Goal: Information Seeking & Learning: Learn about a topic

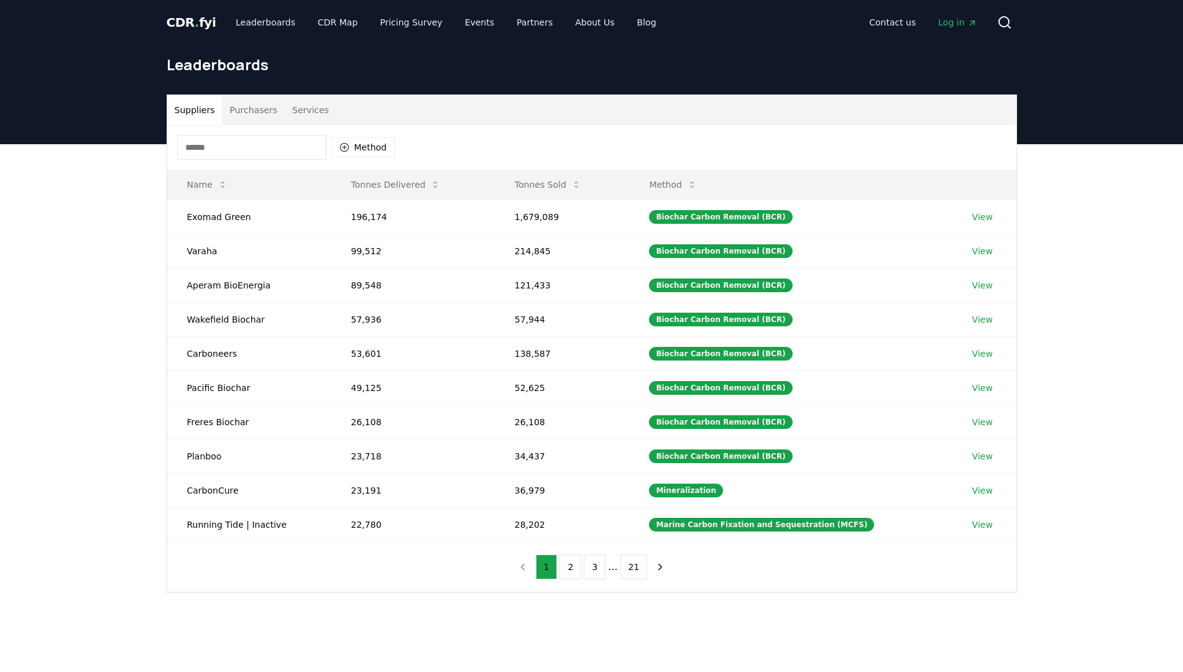
click at [196, 20] on span "CDR . fyi" at bounding box center [192, 22] width 50 height 15
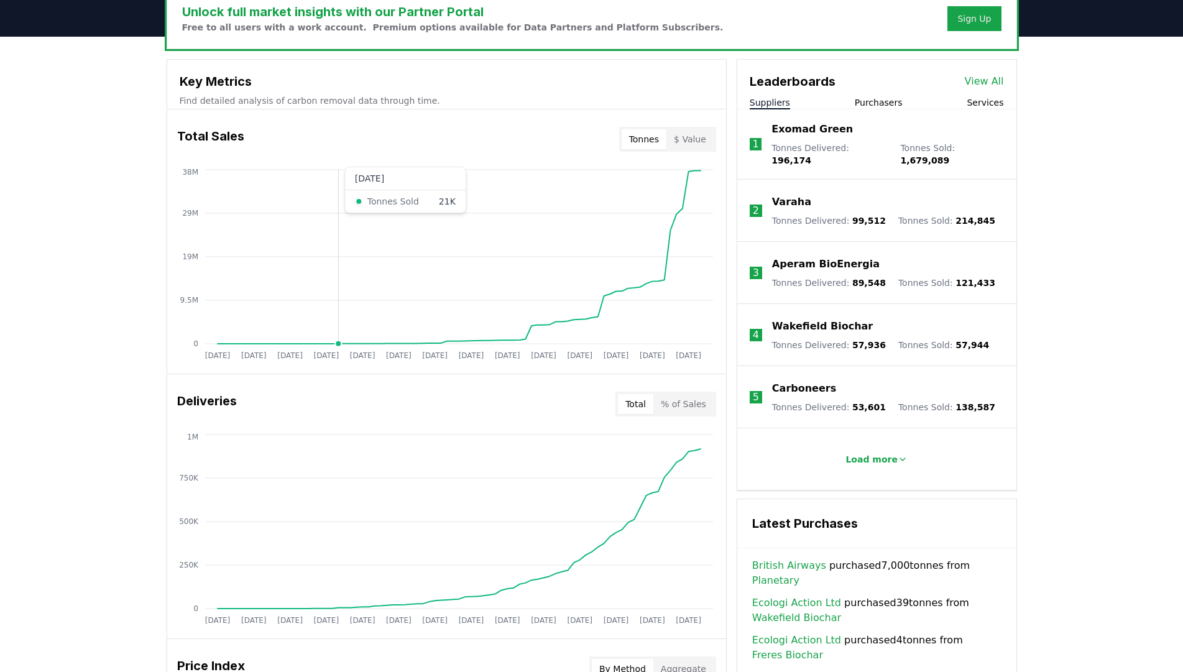
scroll to position [403, 0]
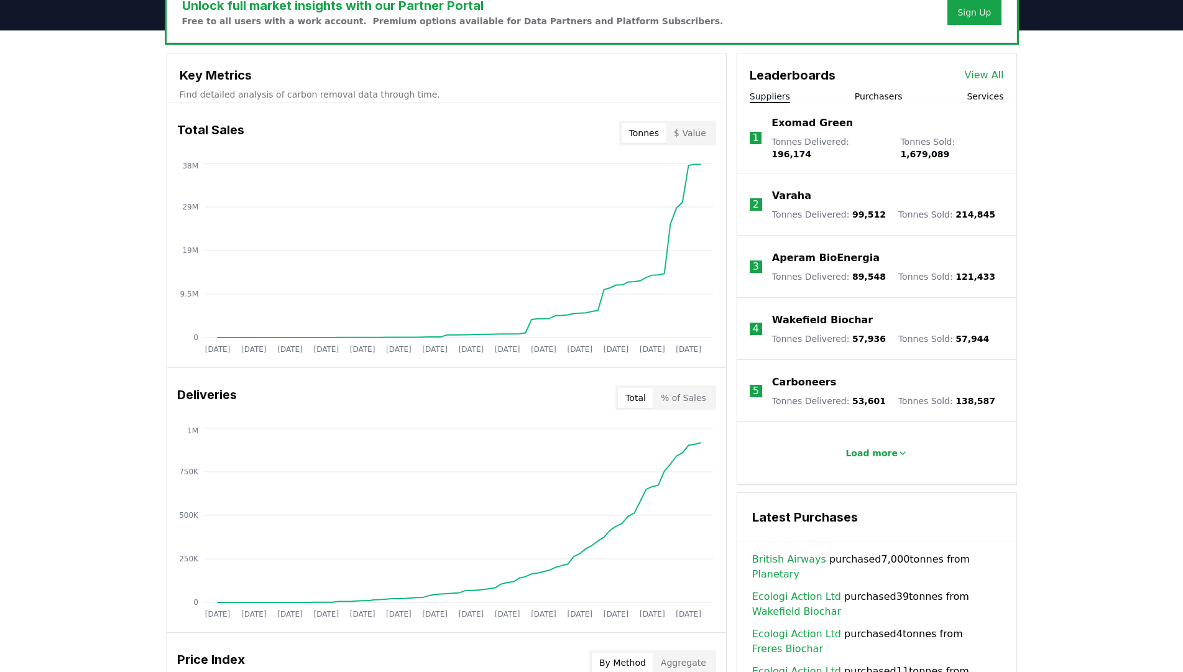
click at [978, 95] on button "Services" at bounding box center [984, 96] width 37 height 12
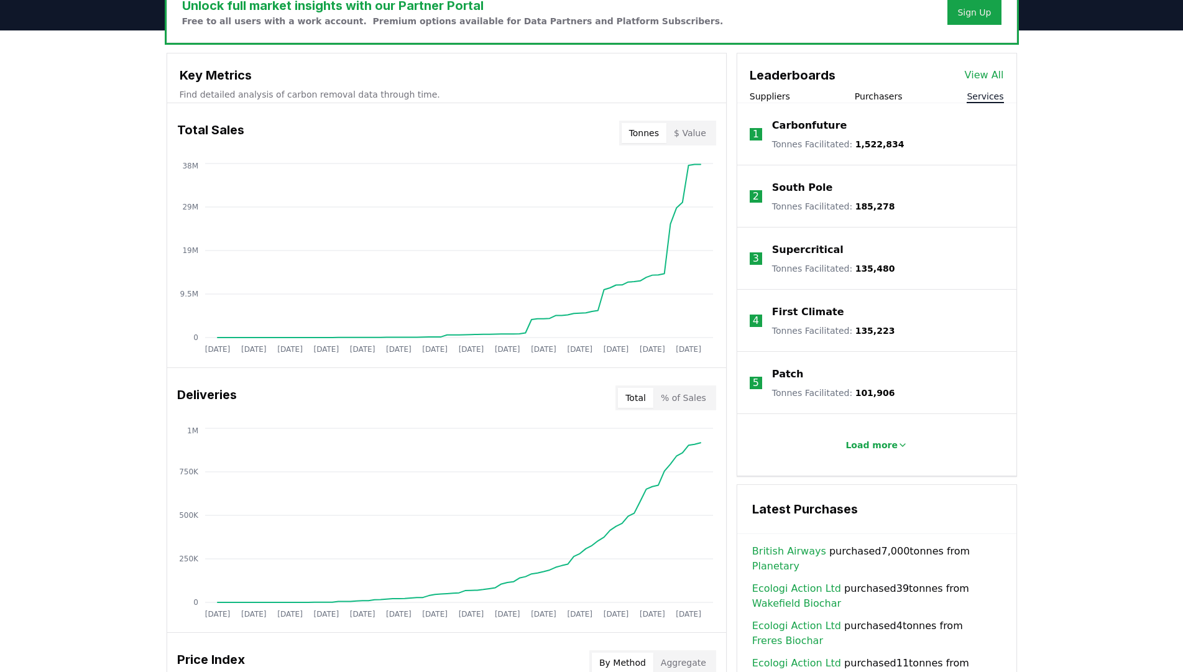
click at [766, 94] on button "Suppliers" at bounding box center [770, 96] width 40 height 12
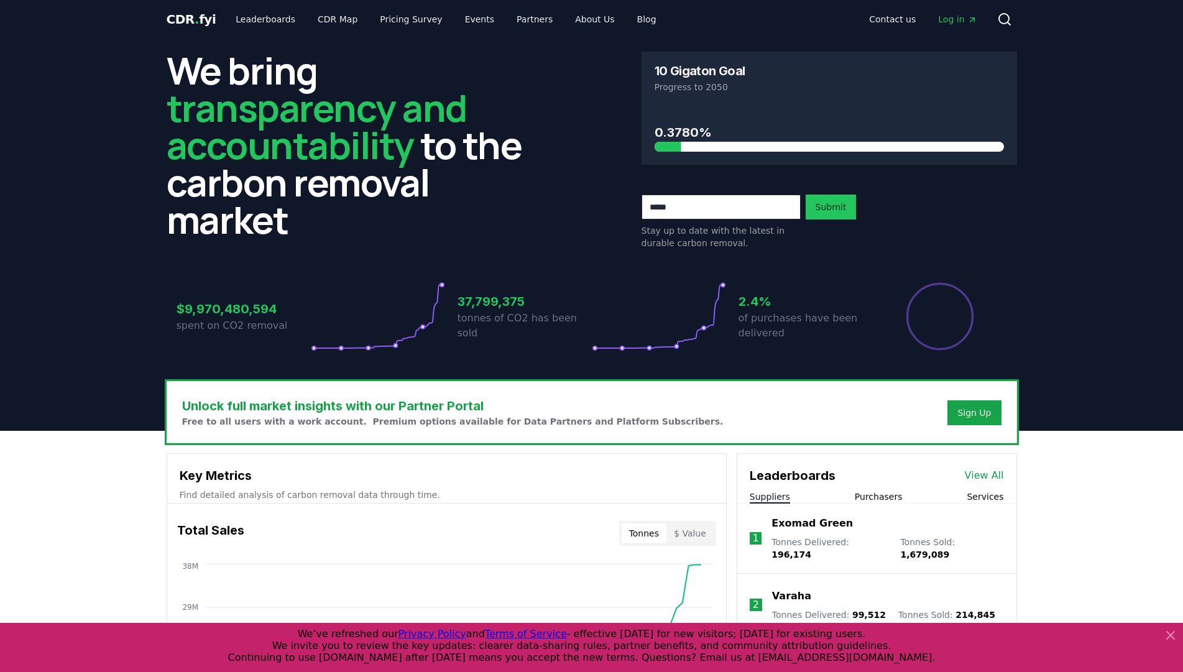
scroll to position [0, 0]
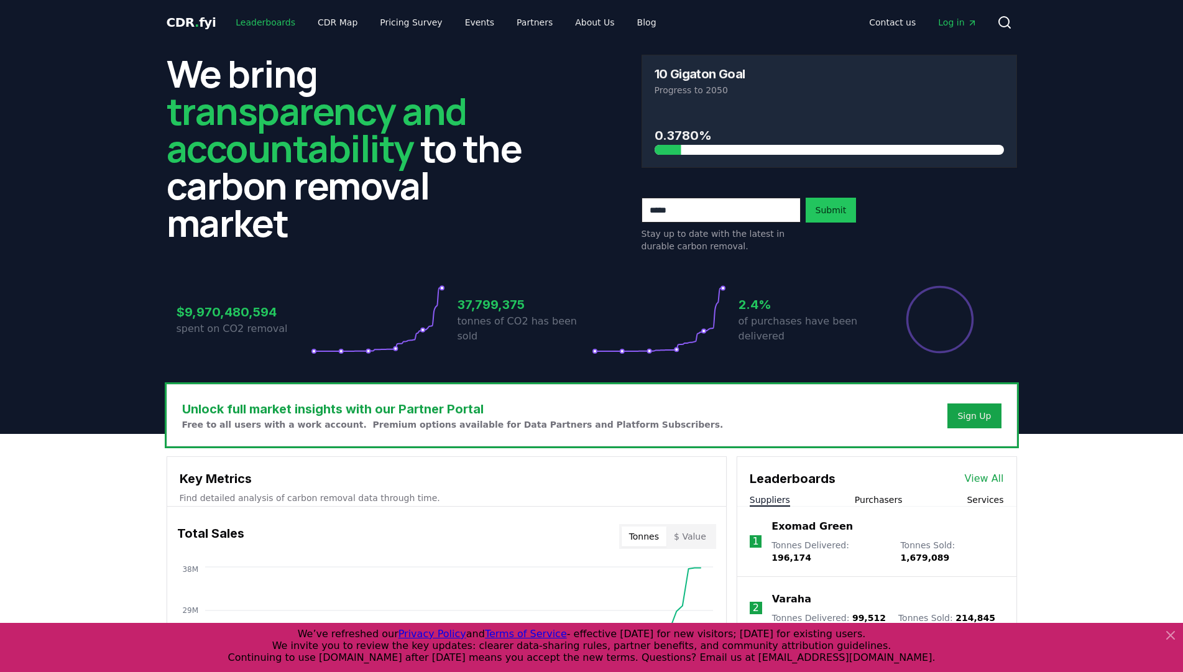
click at [254, 25] on link "Leaderboards" at bounding box center [266, 22] width 80 height 22
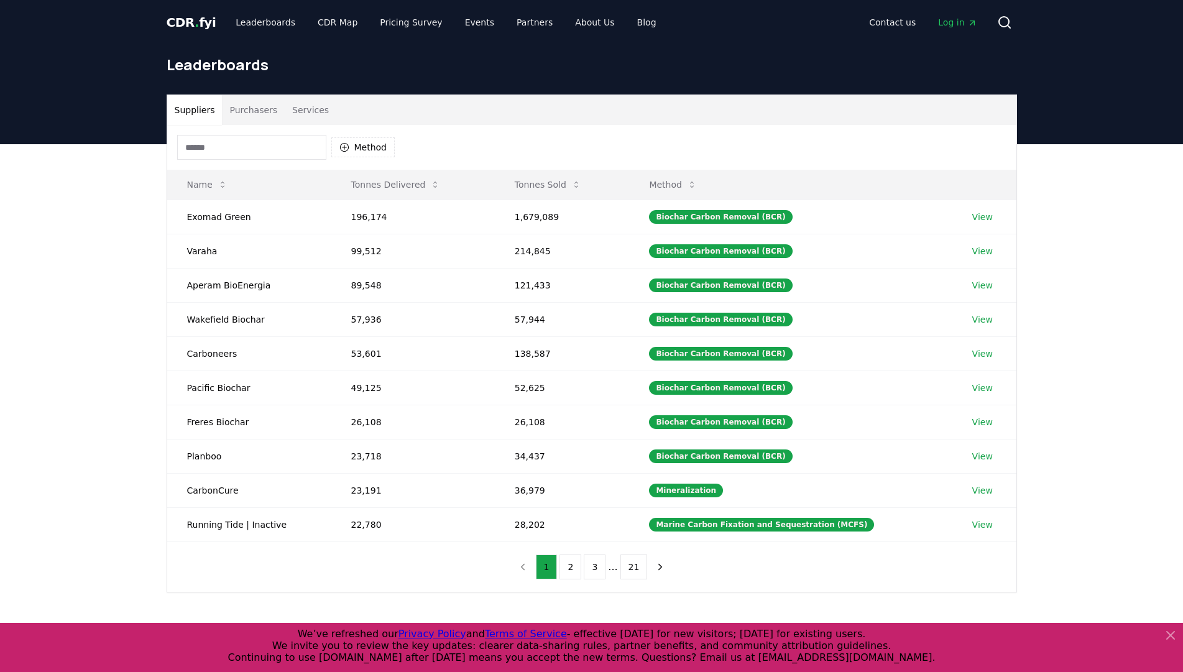
click at [285, 108] on button "Services" at bounding box center [311, 110] width 52 height 30
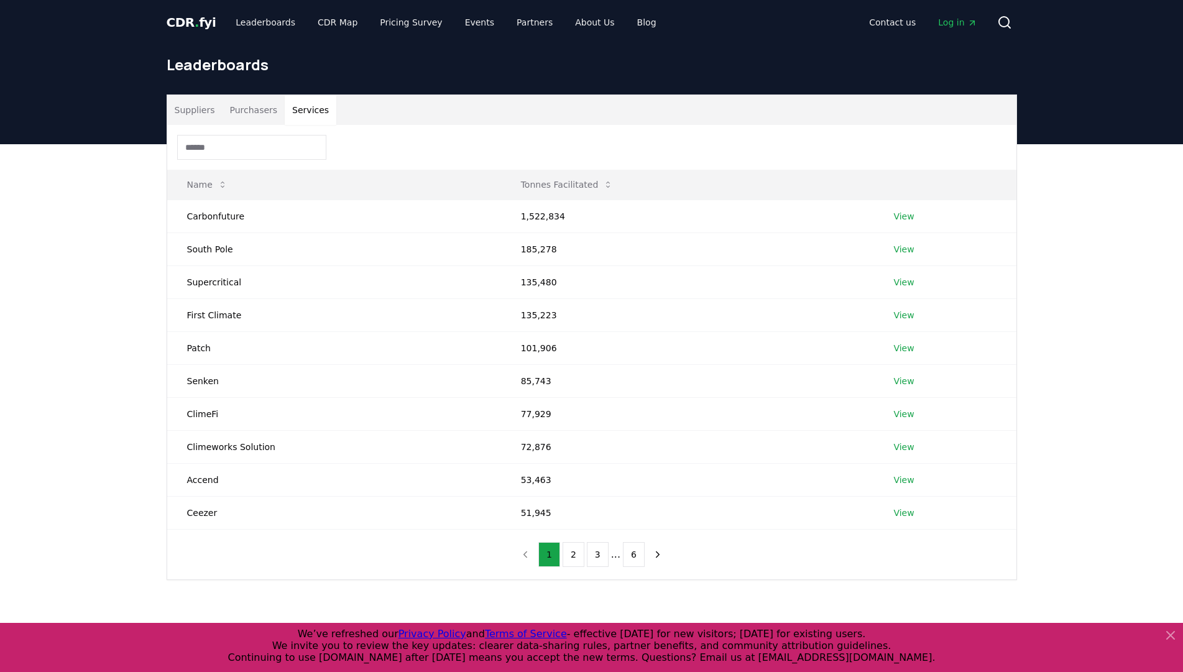
click at [257, 151] on input at bounding box center [251, 147] width 149 height 25
type input "*"
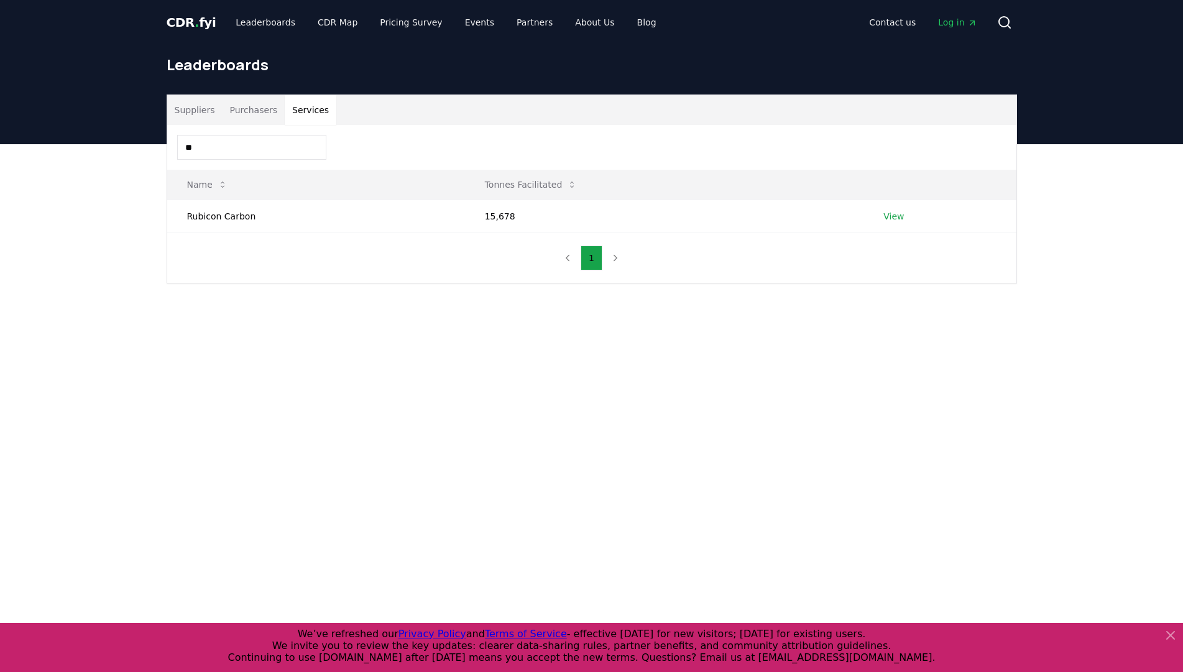
type input "*"
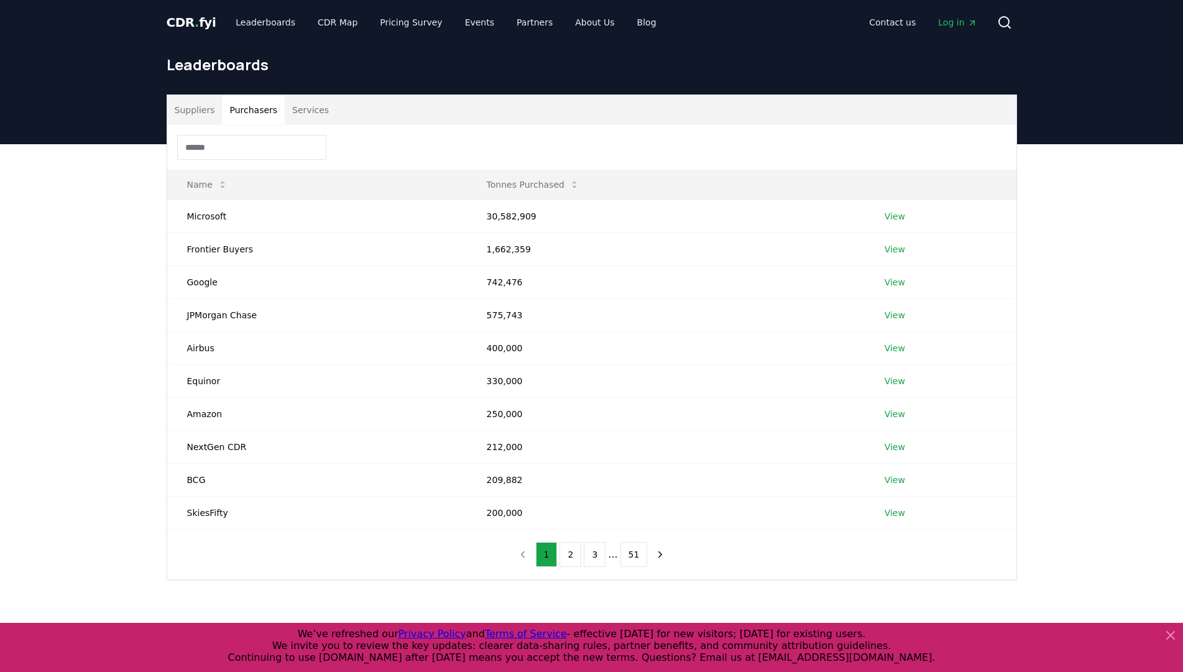
click at [247, 116] on button "Purchasers" at bounding box center [253, 110] width 63 height 30
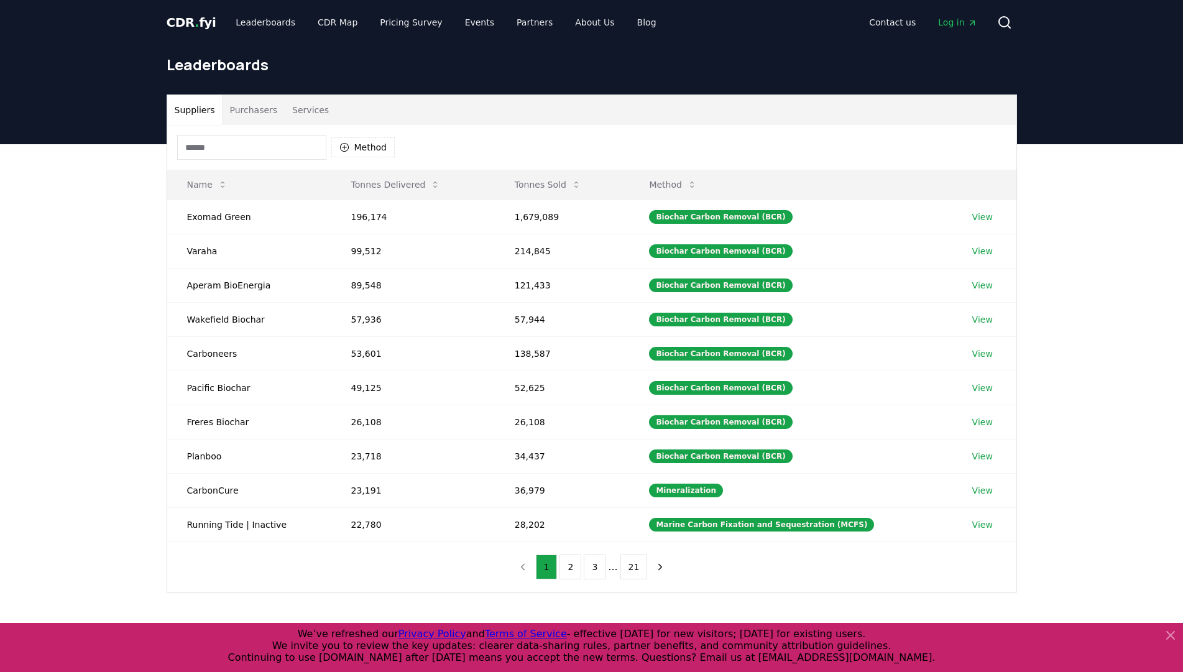
click at [200, 116] on button "Suppliers" at bounding box center [194, 110] width 55 height 30
click at [716, 219] on div "Biochar Carbon Removal (BCR)" at bounding box center [720, 217] width 143 height 14
click at [685, 190] on button "Method" at bounding box center [673, 184] width 68 height 25
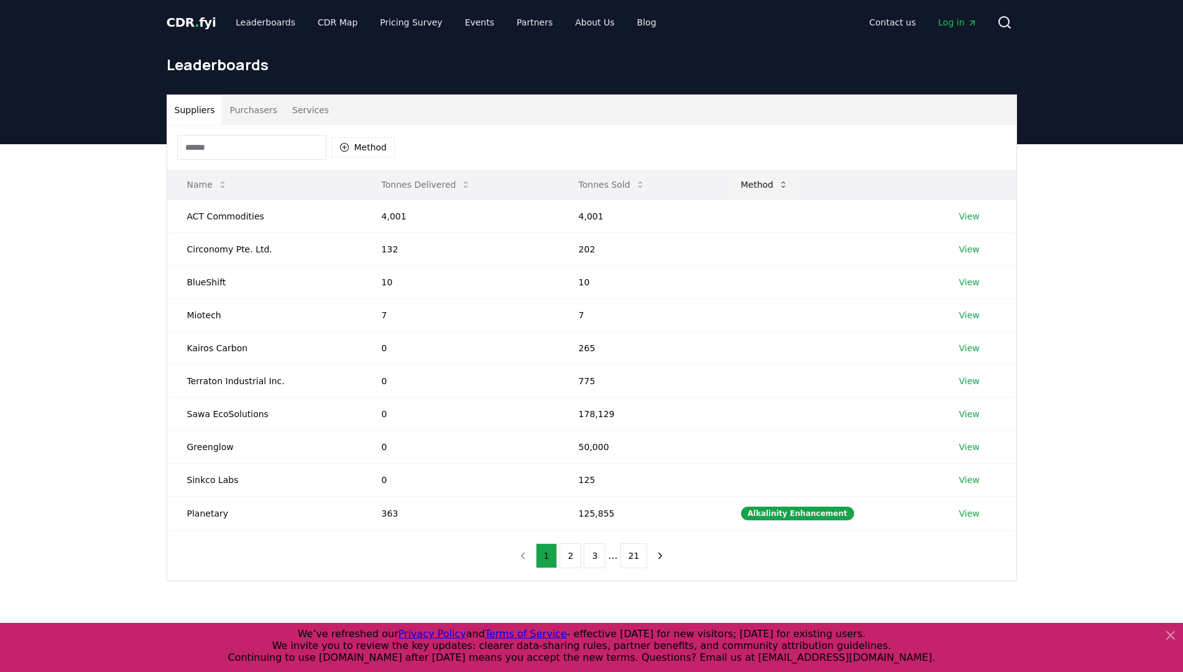
click at [776, 185] on button "Method" at bounding box center [765, 184] width 68 height 25
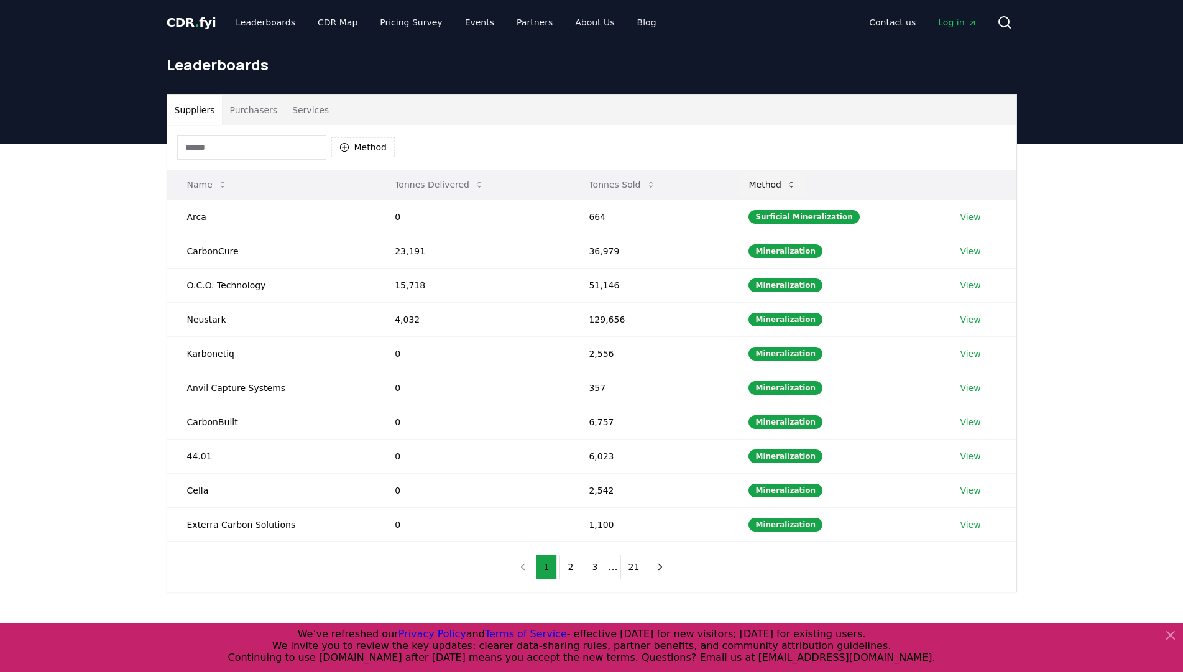
click at [776, 186] on button "Method" at bounding box center [772, 184] width 68 height 25
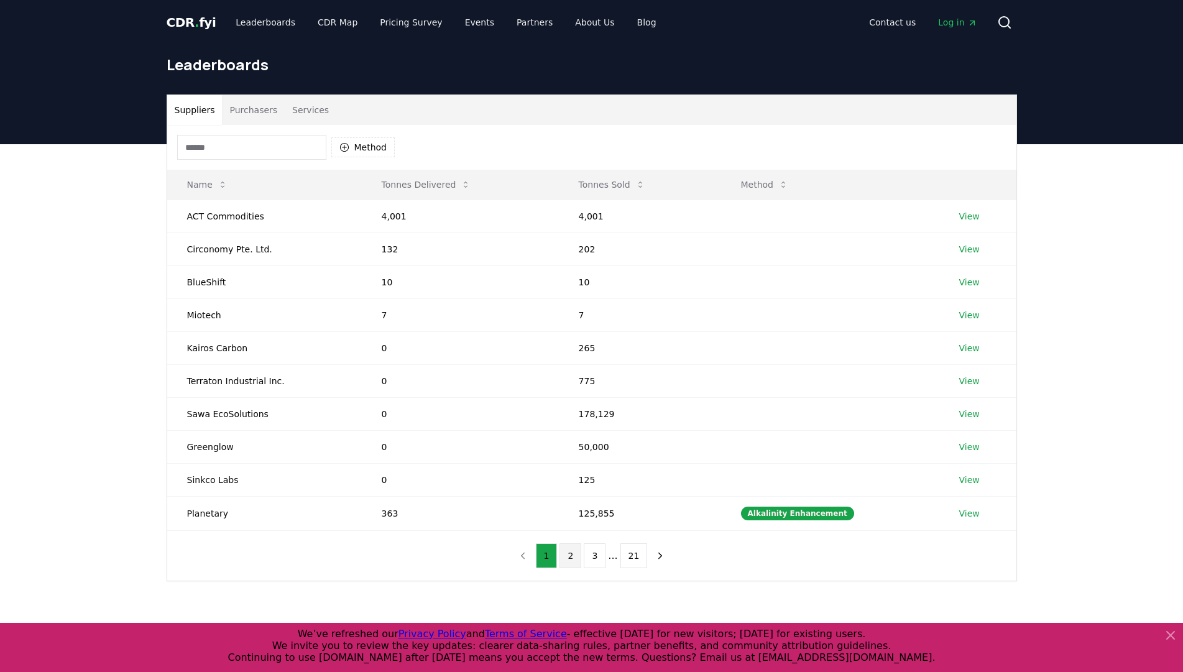
click at [580, 554] on button "2" at bounding box center [570, 555] width 22 height 25
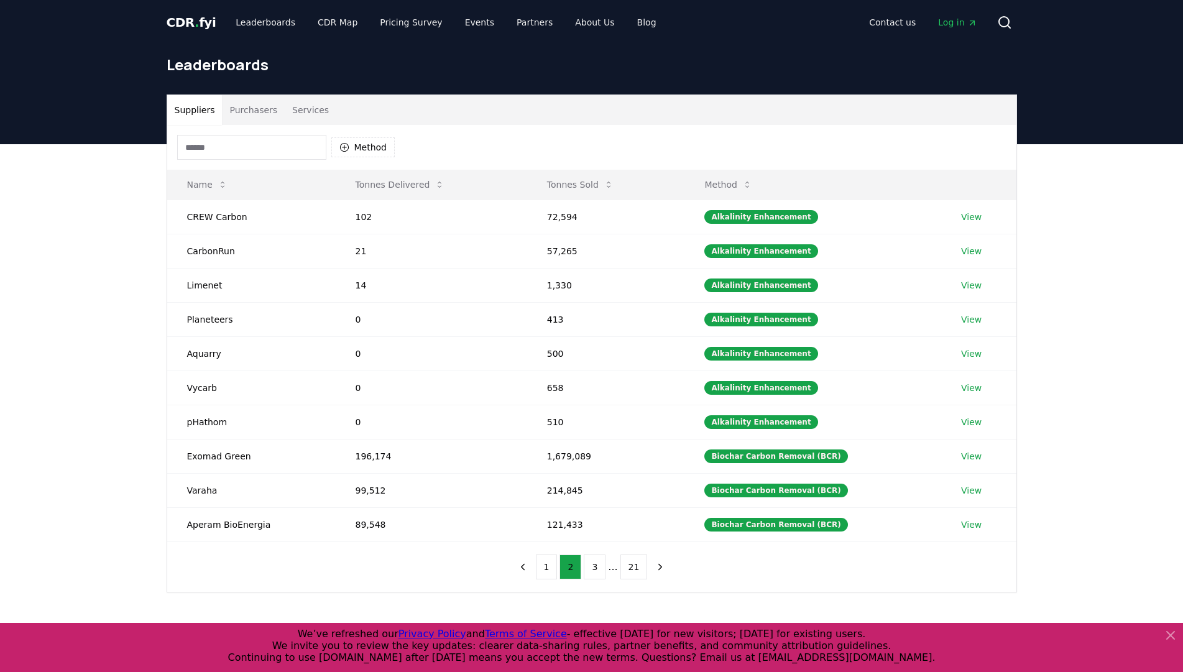
click at [318, 112] on button "Services" at bounding box center [311, 110] width 52 height 30
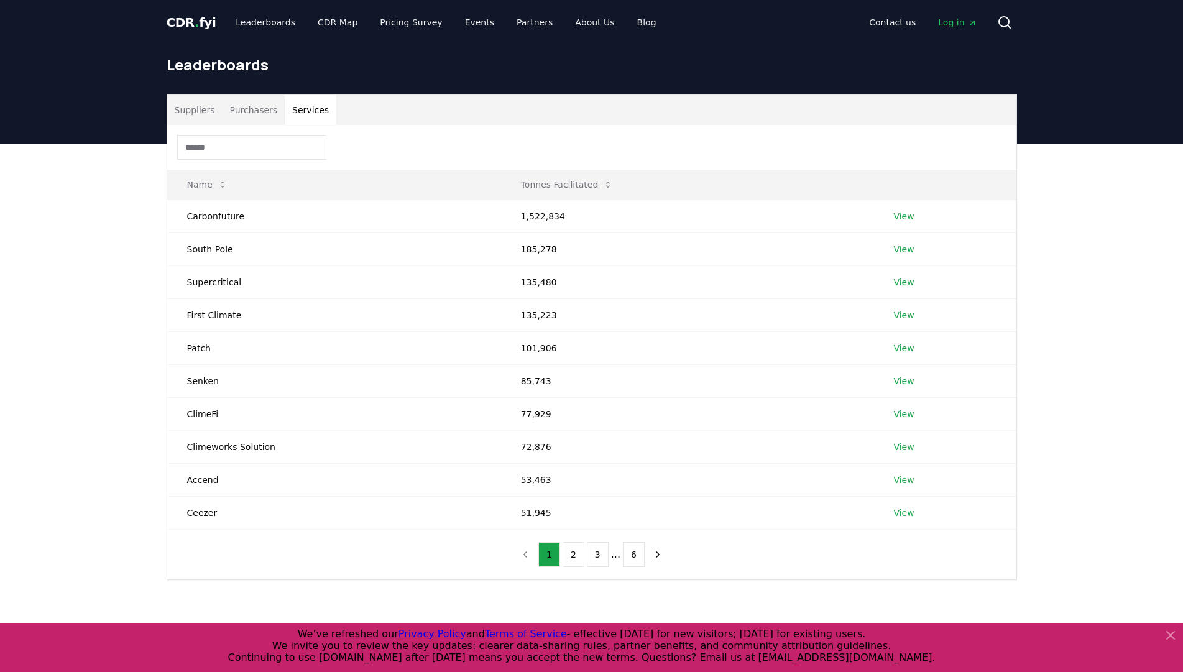
click at [271, 145] on input at bounding box center [251, 147] width 149 height 25
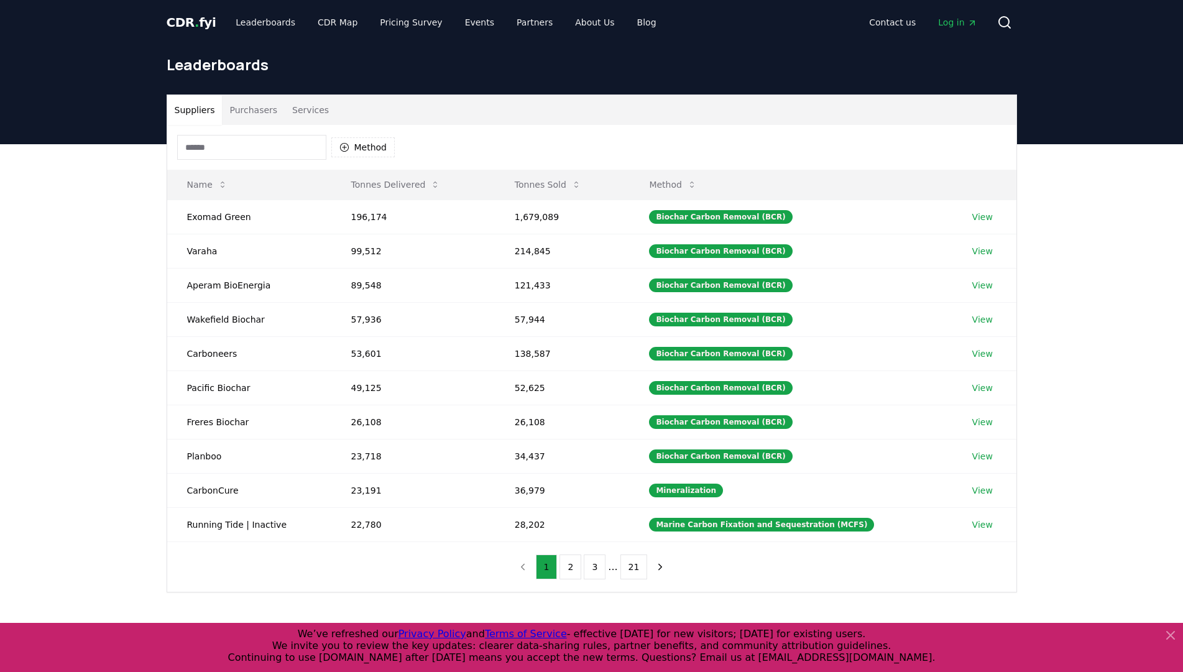
click at [186, 113] on button "Suppliers" at bounding box center [194, 110] width 55 height 30
click at [356, 149] on button "Method" at bounding box center [363, 147] width 64 height 20
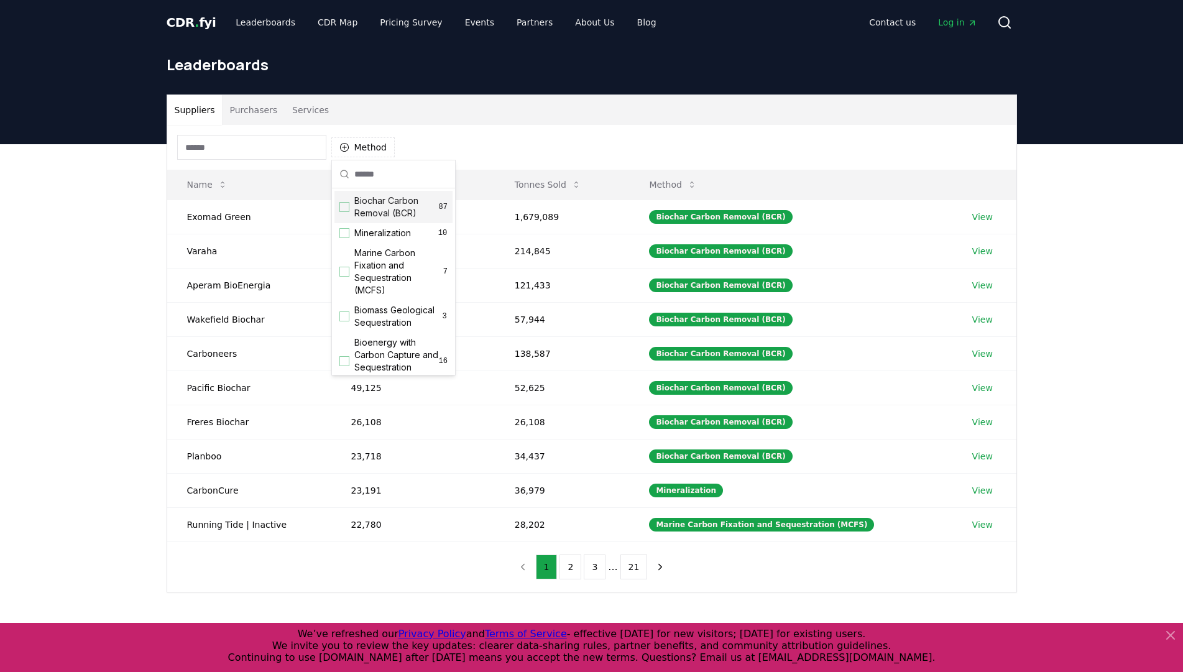
click at [345, 209] on div "Suggestions" at bounding box center [344, 207] width 10 height 10
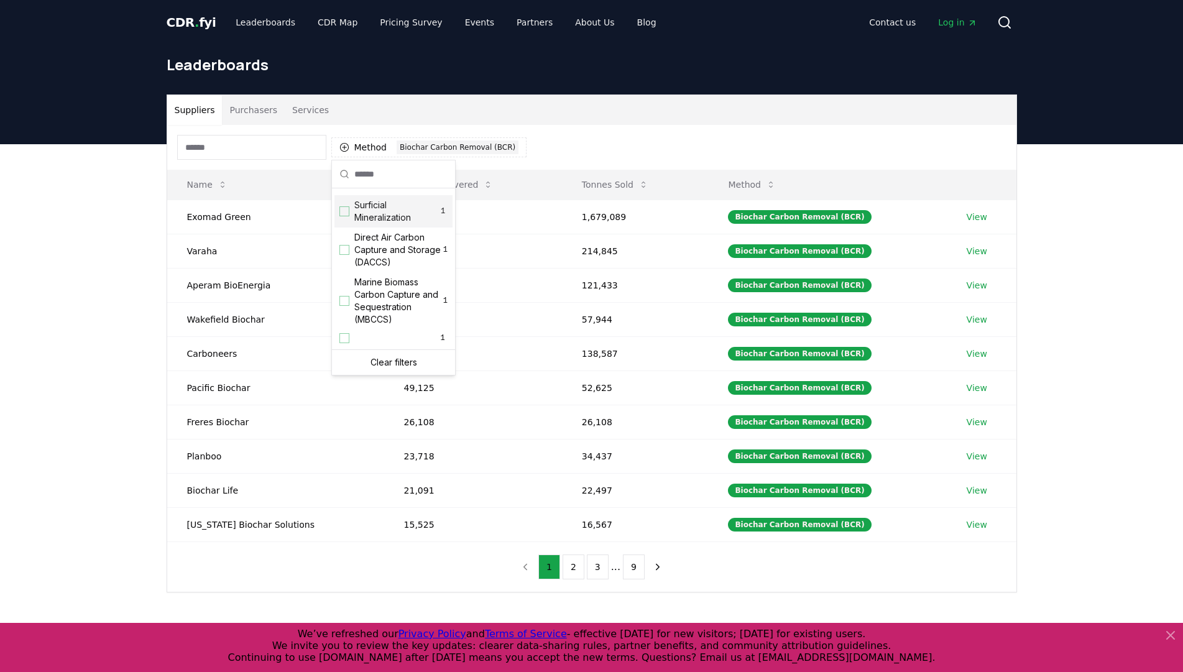
scroll to position [438, 0]
click at [545, 139] on div "Method 1 Biochar Carbon Removal (BCR)" at bounding box center [591, 147] width 849 height 45
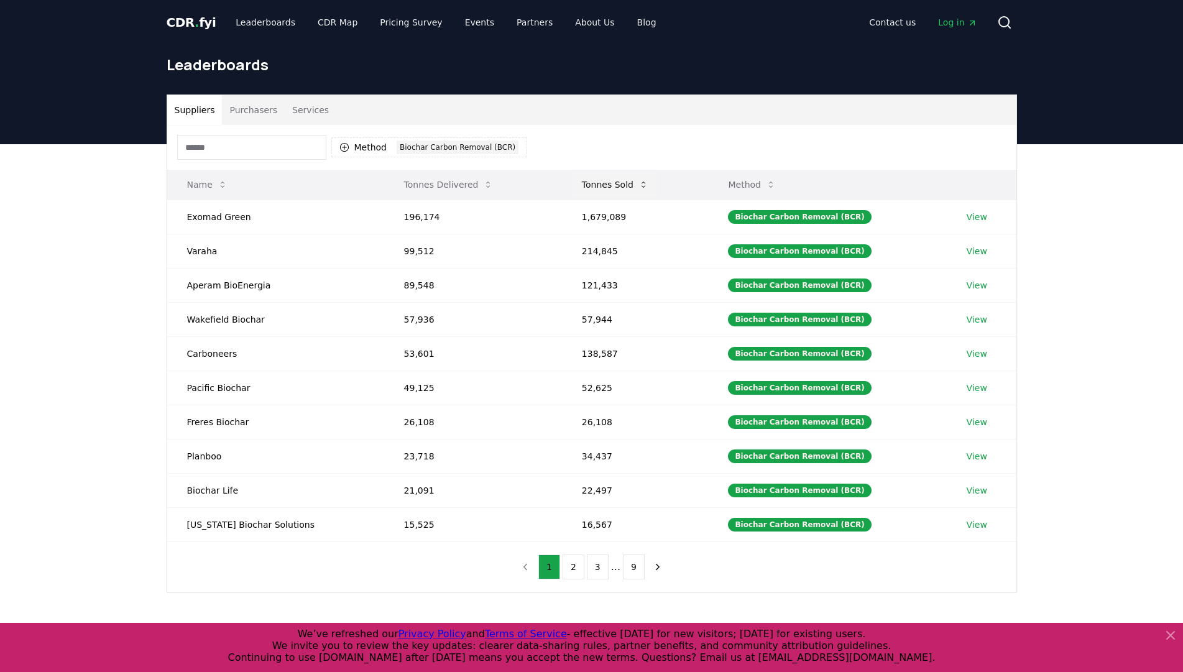
click at [602, 180] on button "Tonnes Sold" at bounding box center [615, 184] width 86 height 25
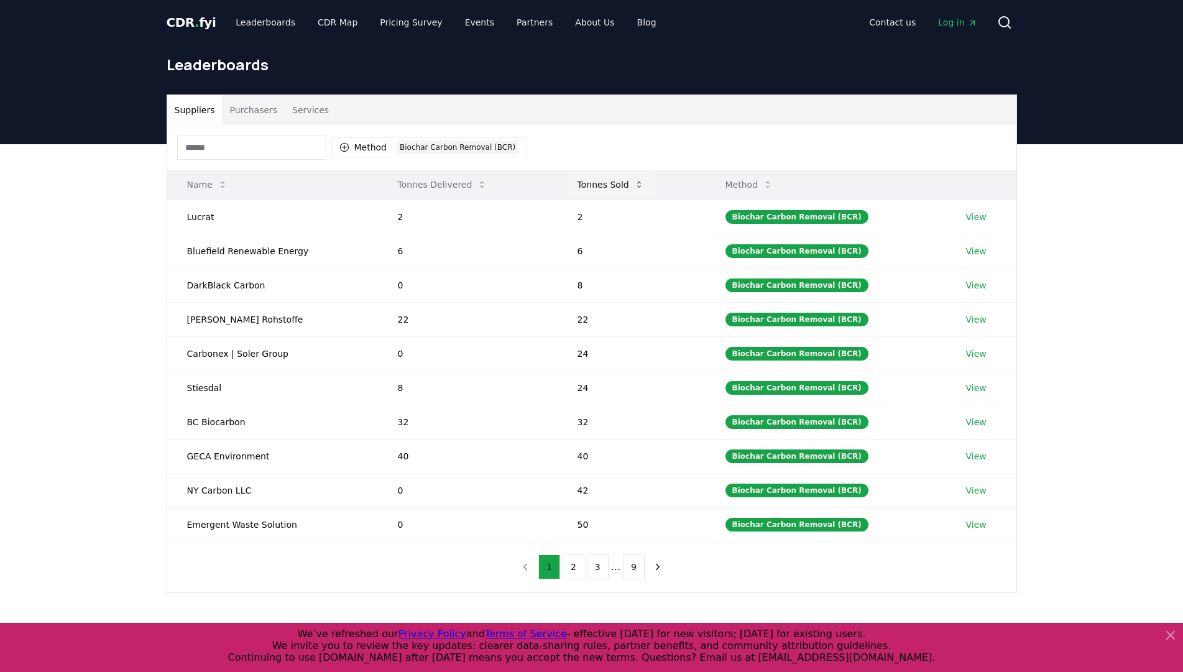
click at [602, 180] on button "Tonnes Sold" at bounding box center [610, 184] width 86 height 25
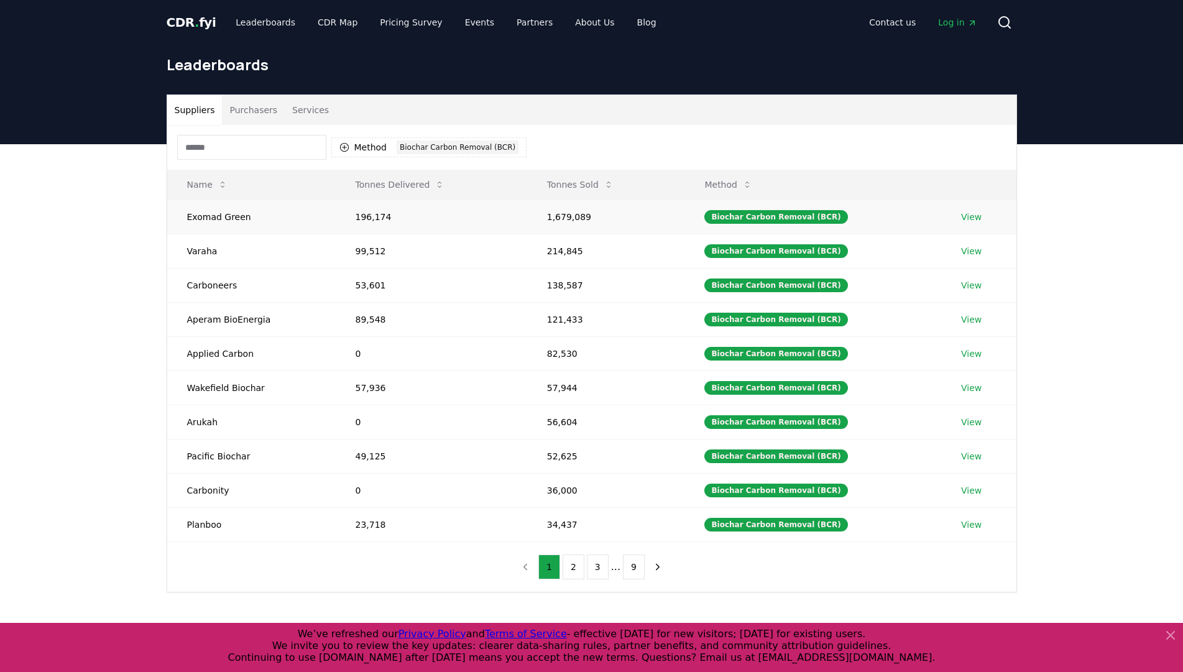
click at [961, 217] on link "View" at bounding box center [971, 217] width 21 height 12
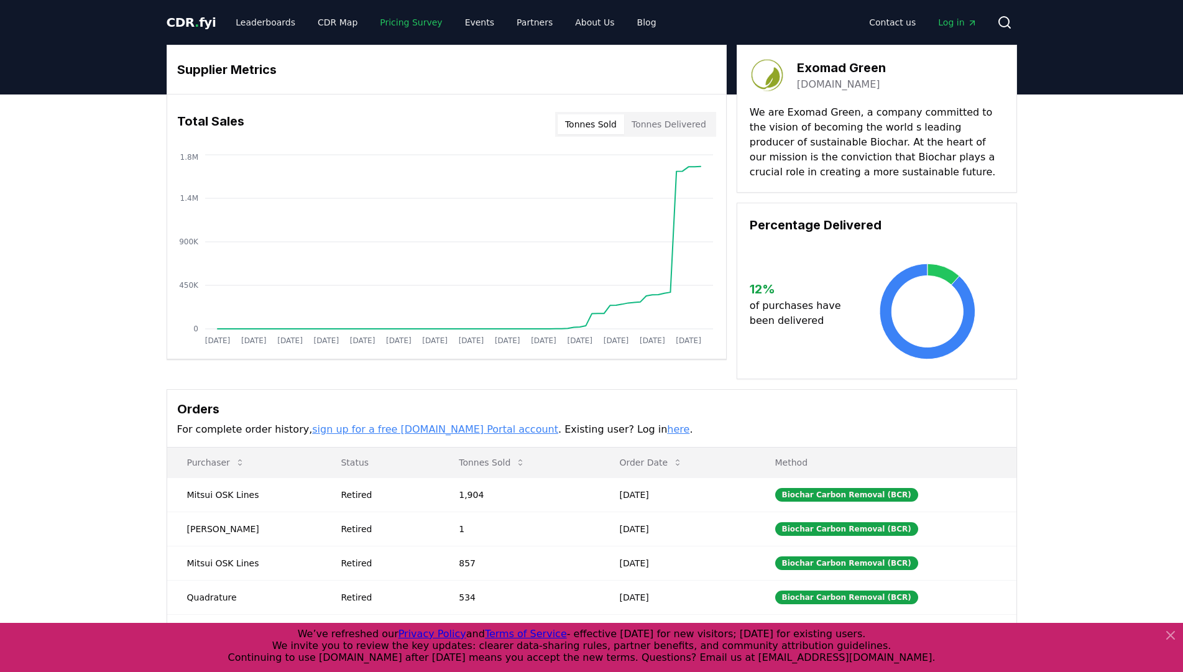
click at [375, 18] on link "Pricing Survey" at bounding box center [411, 22] width 82 height 22
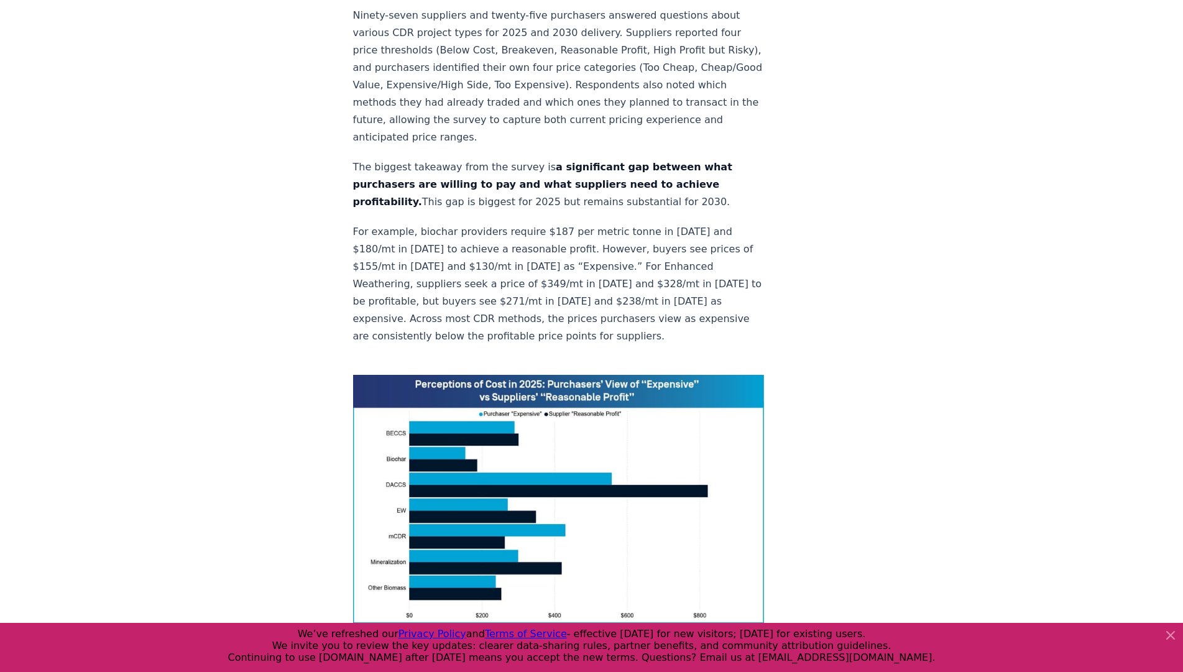
scroll to position [705, 0]
